Goal: Task Accomplishment & Management: Use online tool/utility

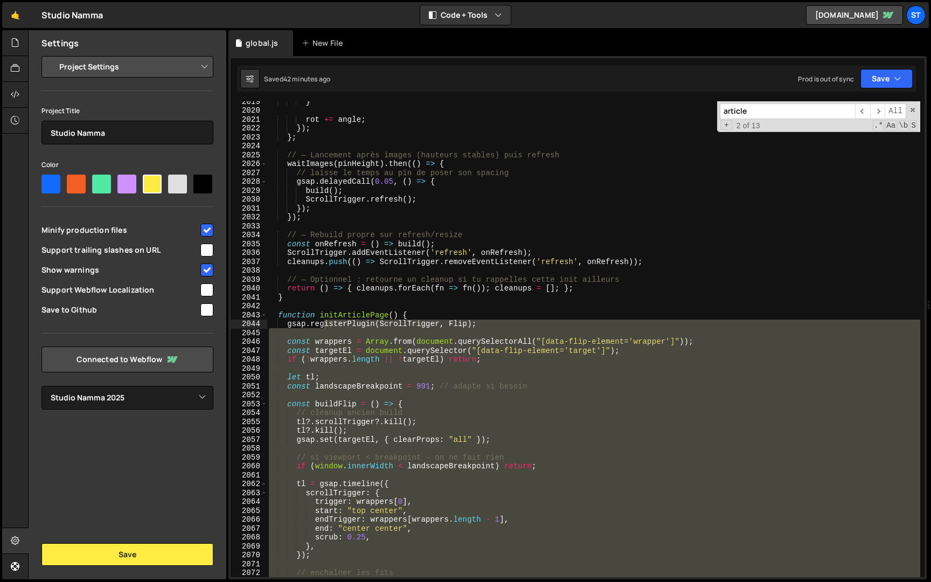
select select "679cb9cacf00799ba4b4c985"
click at [761, 114] on input "article" at bounding box center [787, 111] width 135 height 16
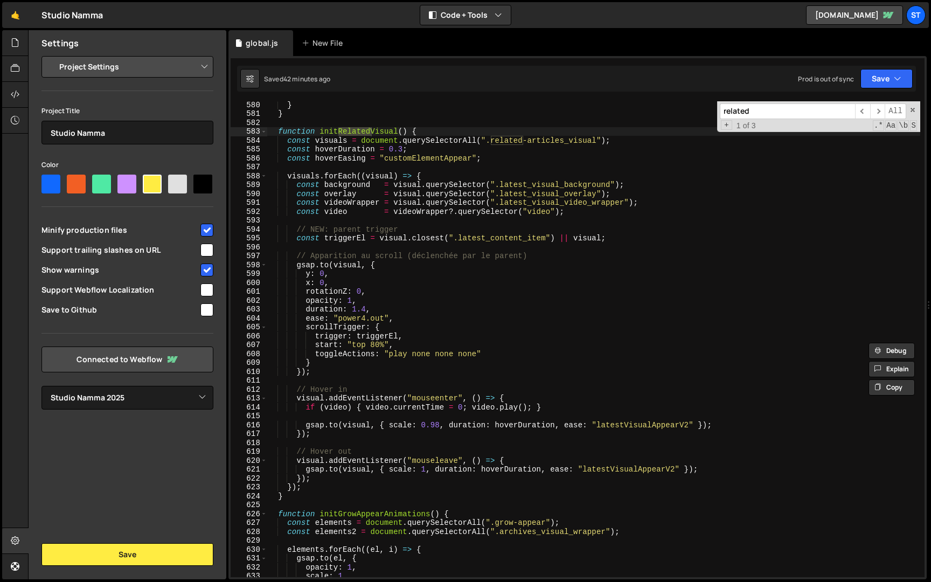
scroll to position [5076, 0]
type input "related"
click at [879, 109] on span "​" at bounding box center [877, 111] width 15 height 16
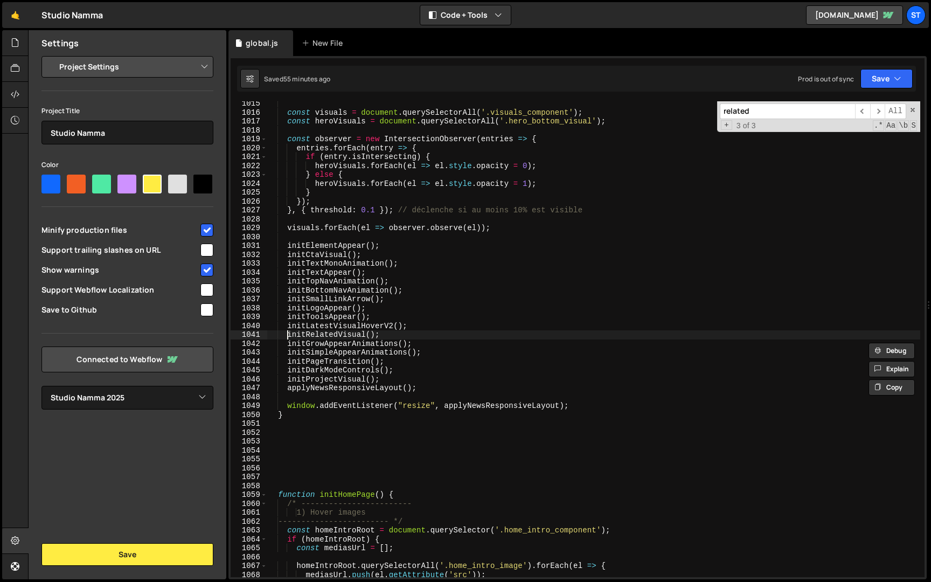
click at [287, 335] on div "const visuals = document . querySelectorAll ( '.visuals_component' ) ; const he…" at bounding box center [594, 346] width 654 height 494
type textarea "//initRelatedVisual();"
click at [876, 81] on button "Save" at bounding box center [887, 78] width 52 height 19
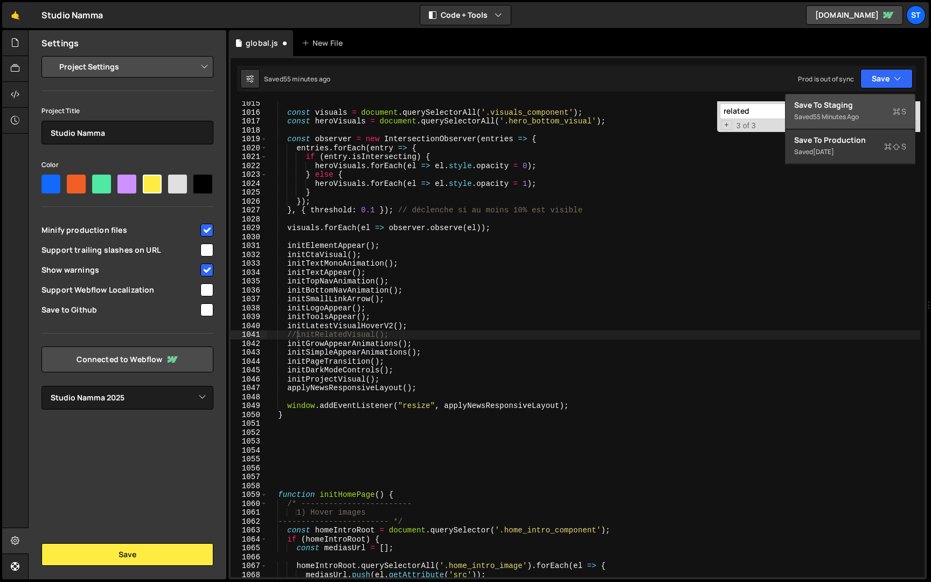
click at [854, 107] on div "Save to Staging S" at bounding box center [850, 105] width 112 height 11
